Goal: Task Accomplishment & Management: Manage account settings

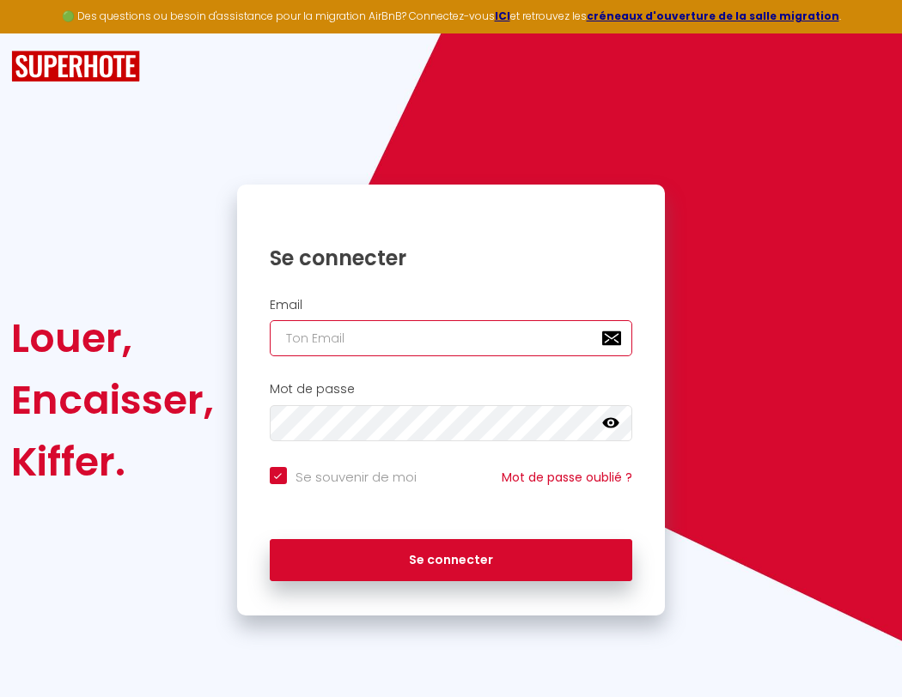
type input "l"
checkbox input "true"
type input "le"
checkbox input "true"
type input "les"
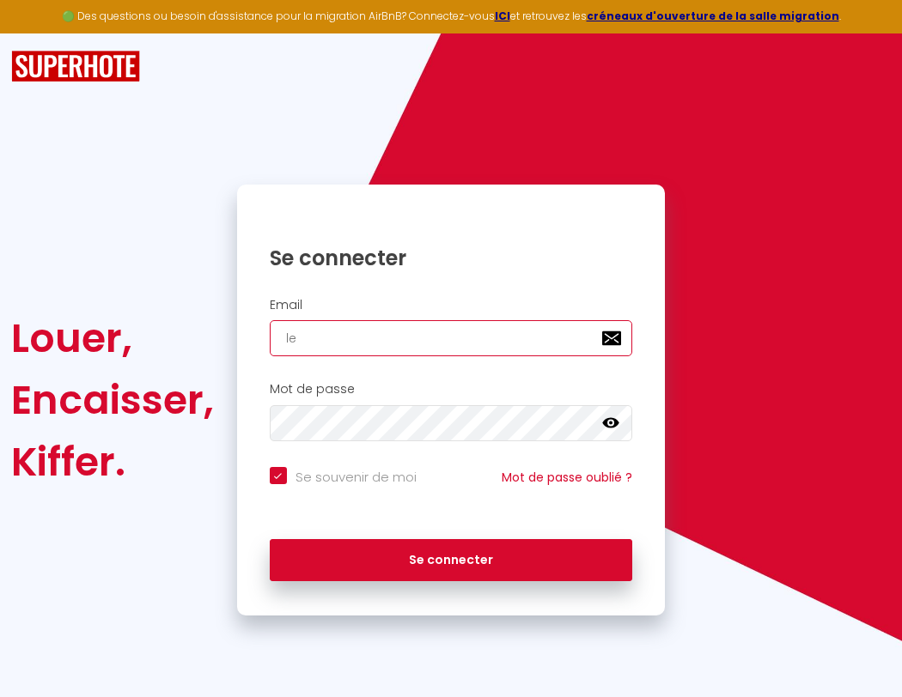
checkbox input "true"
type input "lesp"
checkbox input "true"
type input "lespa"
checkbox input "true"
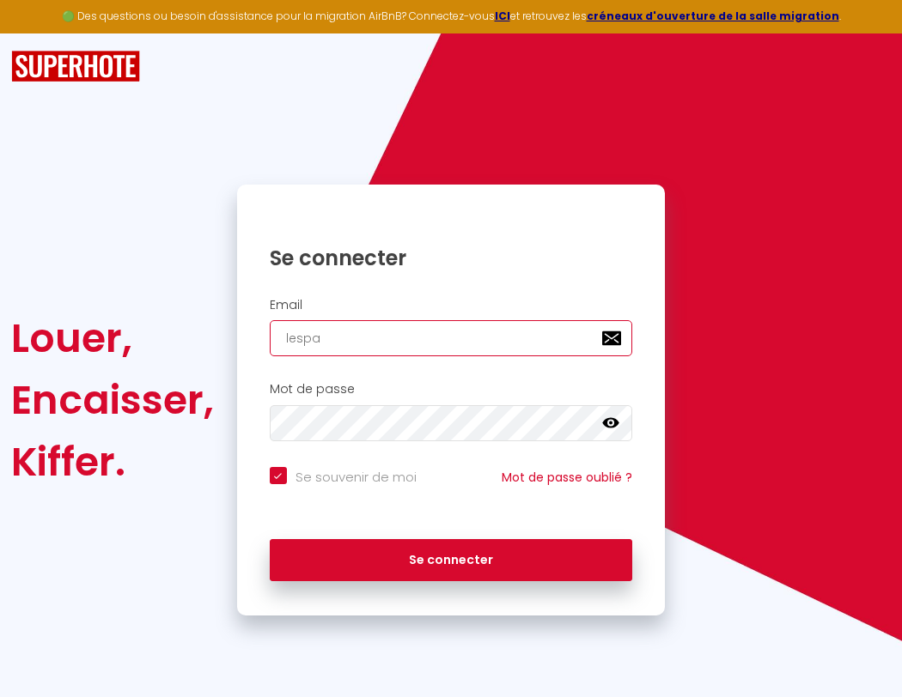
type input "lespac"
checkbox input "true"
type input "lespace"
checkbox input "true"
type input "l"
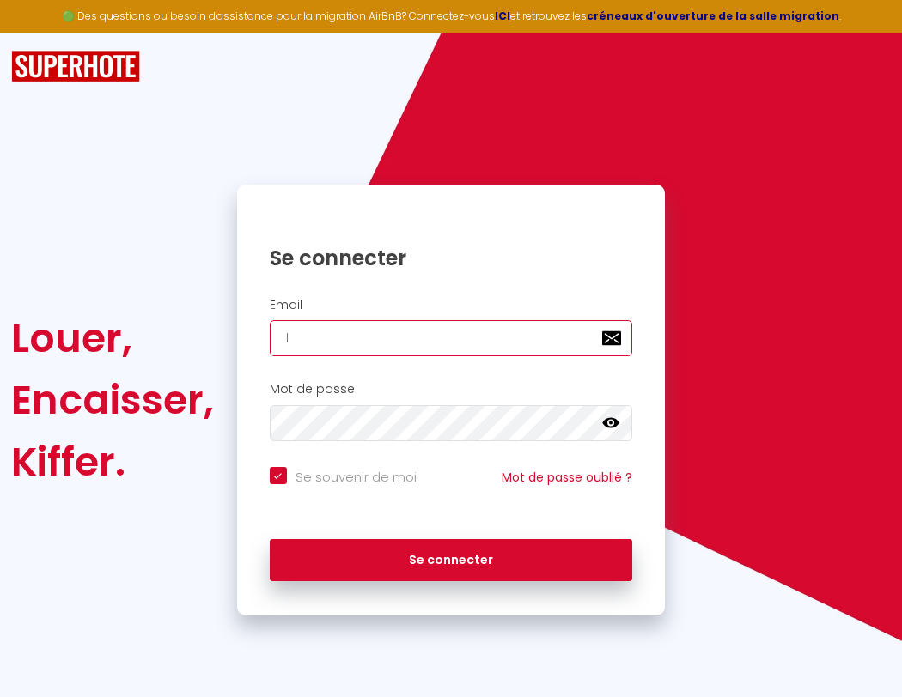
checkbox input "true"
type input "le"
checkbox input "true"
type input "les"
checkbox input "true"
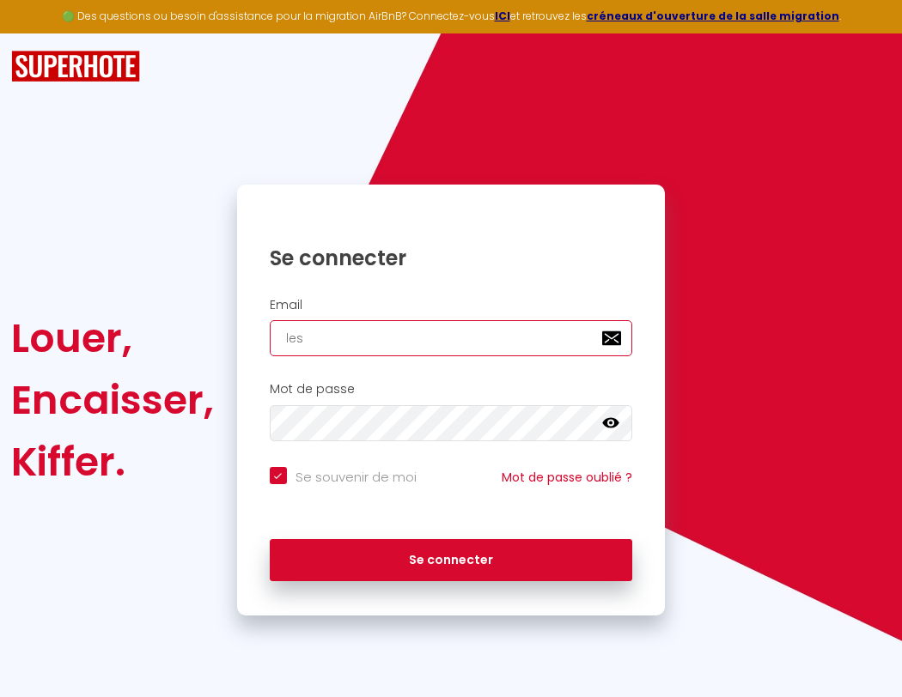
type input "lesp"
checkbox input "true"
type input "lespa"
checkbox input "true"
type input "lespac"
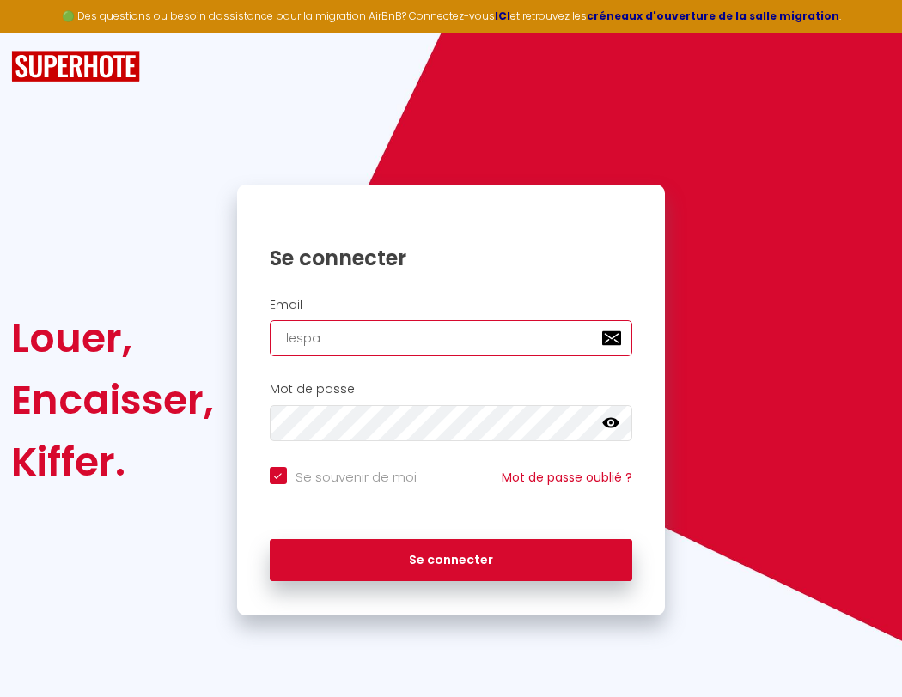
checkbox input "true"
type input "lespace"
checkbox input "true"
type input "l"
checkbox input "true"
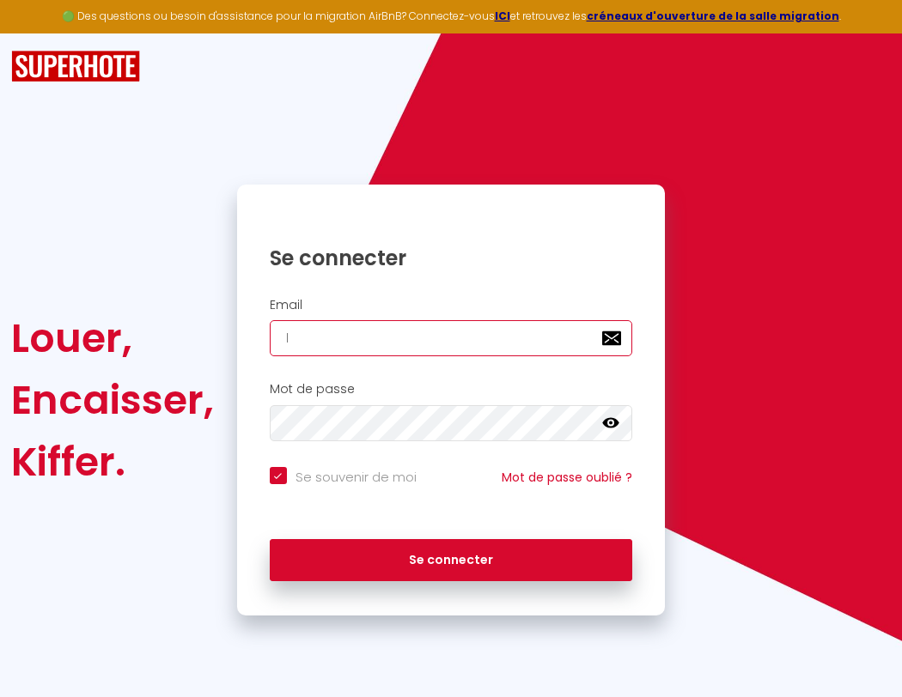
type input "lespaced"
checkbox input "true"
type input "le"
checkbox input "true"
type input "lespacede"
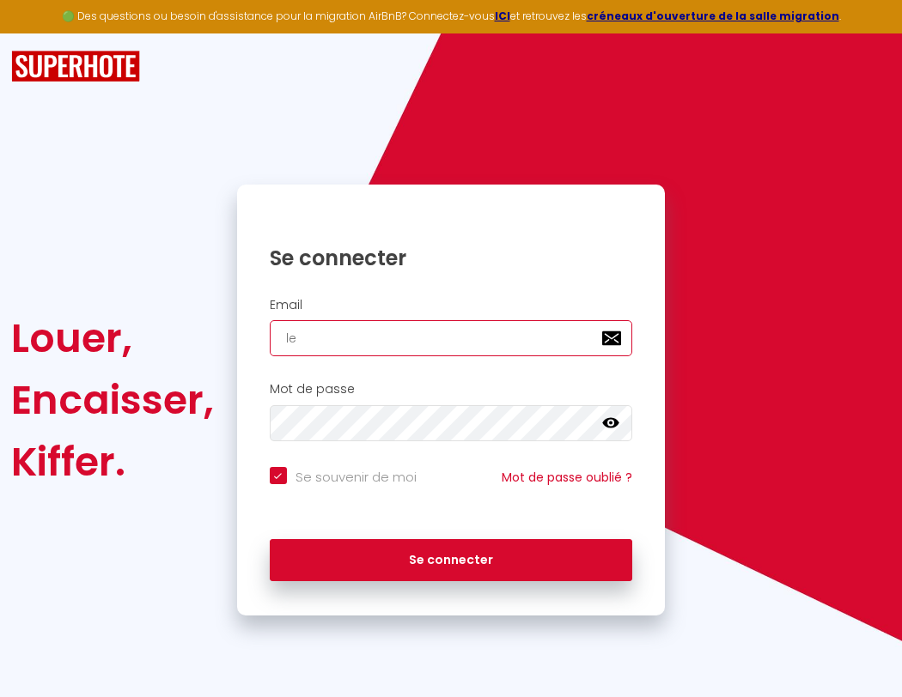
checkbox input "true"
type input "les"
checkbox input "true"
type input "lespacedet"
checkbox input "true"
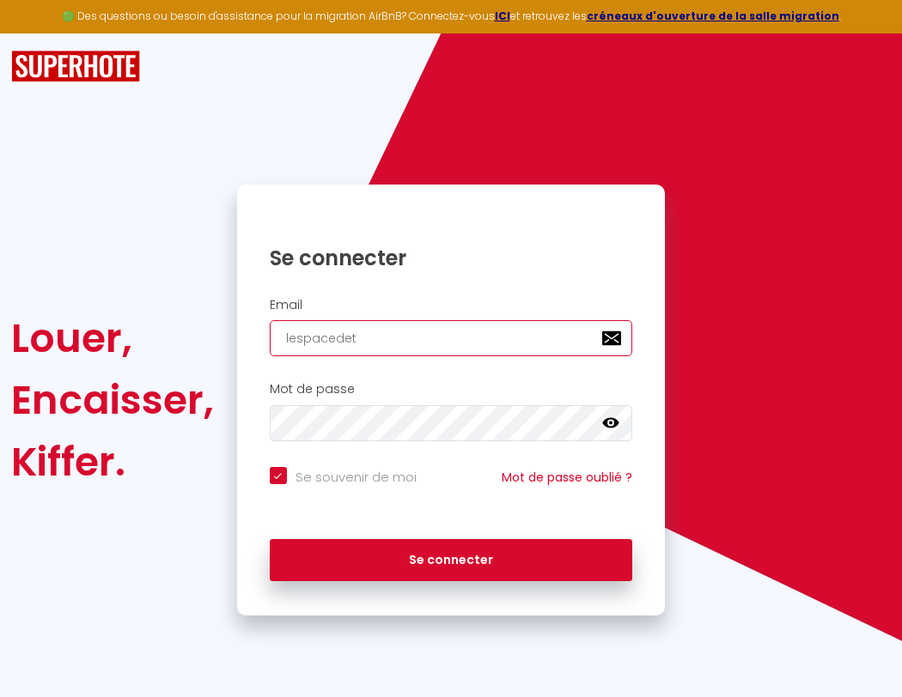
type input "lesp"
checkbox input "true"
type input "lespacedete"
checkbox input "true"
type input "lespa"
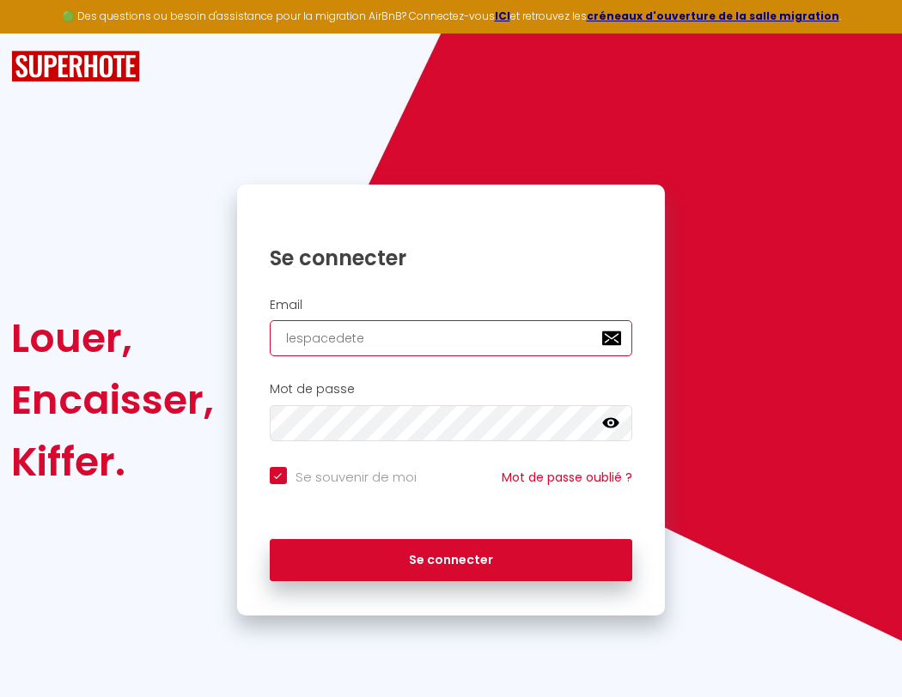
checkbox input "true"
type input "lespacedeten"
checkbox input "true"
type input "lespac"
checkbox input "true"
